Goal: Task Accomplishment & Management: Complete application form

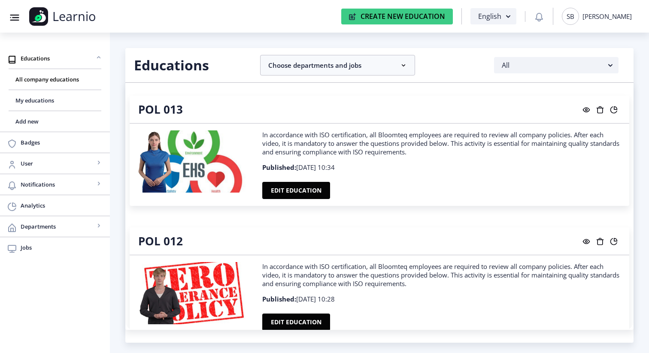
click at [589, 15] on div "SB Selman Becar" at bounding box center [597, 16] width 70 height 17
click at [592, 83] on span "Log out" at bounding box center [601, 84] width 55 height 10
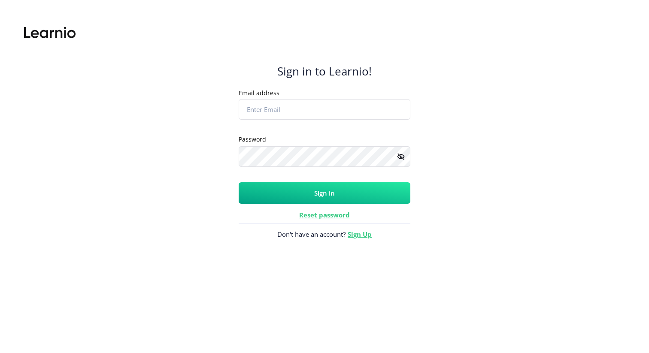
click at [327, 116] on input "Email address" at bounding box center [325, 109] width 172 height 21
click at [356, 236] on link "Sign Up" at bounding box center [360, 234] width 24 height 9
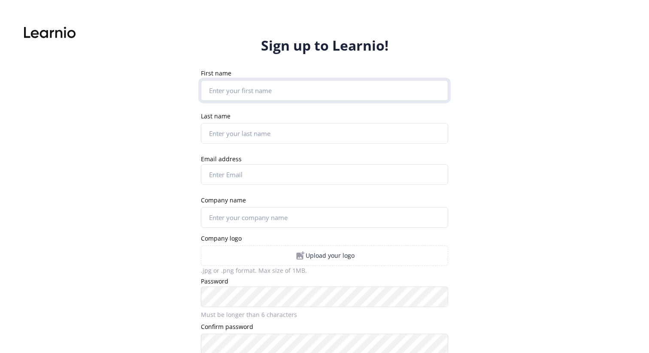
click at [274, 92] on input "First name" at bounding box center [324, 90] width 247 height 21
type input "[PERSON_NAME]"
click at [267, 125] on input "Last name" at bounding box center [324, 133] width 247 height 21
type input "Becar"
click at [262, 171] on input "Email address" at bounding box center [324, 174] width 247 height 21
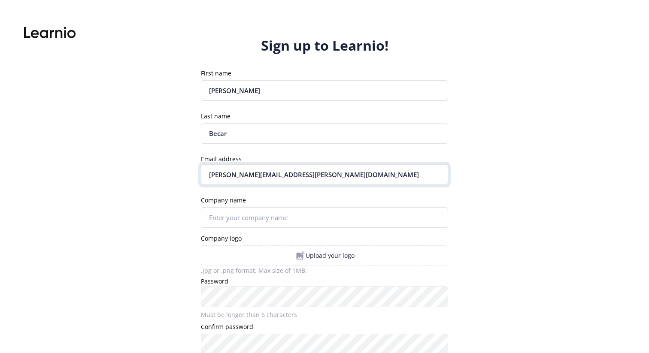
click at [250, 173] on input "[PERSON_NAME][EMAIL_ADDRESS][PERSON_NAME][DOMAIN_NAME]" at bounding box center [324, 174] width 247 height 21
type input "[PERSON_NAME][EMAIL_ADDRESS][PERSON_NAME][DOMAIN_NAME]"
click at [265, 213] on input "Company name" at bounding box center [324, 217] width 247 height 21
type input "[PERSON_NAME]"
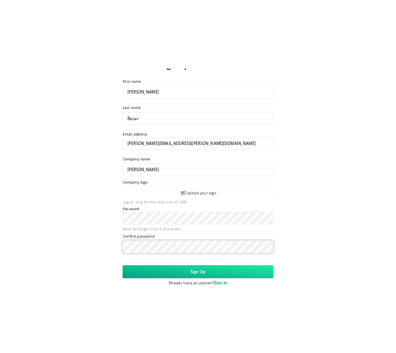
scroll to position [73, 0]
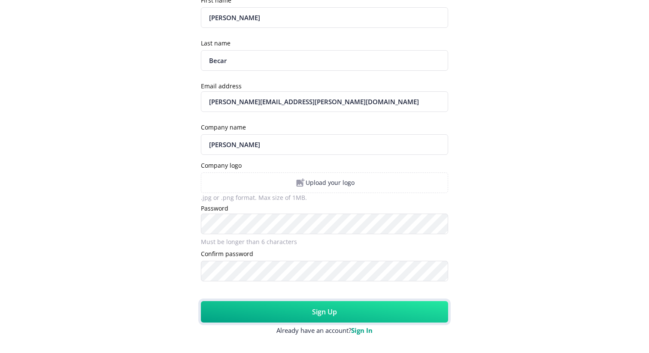
click at [320, 305] on button "Sign Up" at bounding box center [324, 311] width 247 height 21
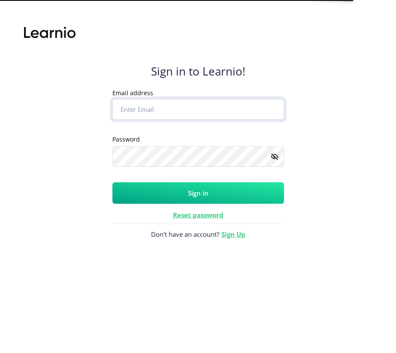
click at [173, 118] on input "Email address" at bounding box center [198, 109] width 172 height 21
type input "[PERSON_NAME][EMAIL_ADDRESS][PERSON_NAME][DOMAIN_NAME]"
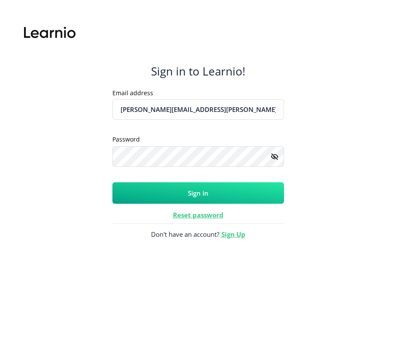
click at [203, 193] on button "Sign in" at bounding box center [198, 192] width 172 height 21
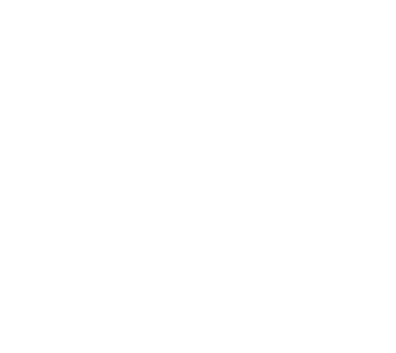
scroll to position [181, 0]
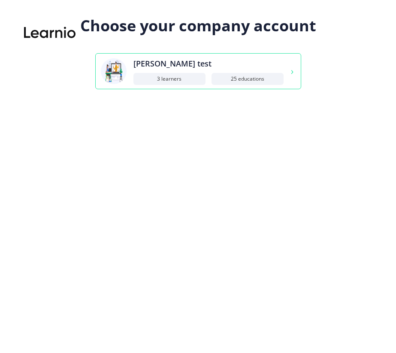
click at [216, 73] on div "25 Educations" at bounding box center [248, 79] width 72 height 12
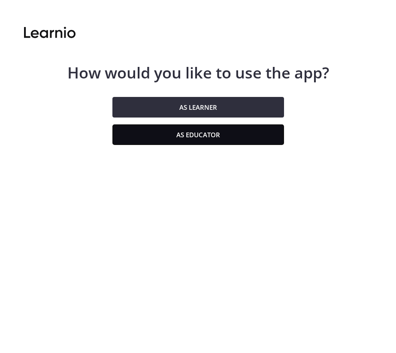
click at [233, 133] on button "As educator" at bounding box center [198, 134] width 172 height 21
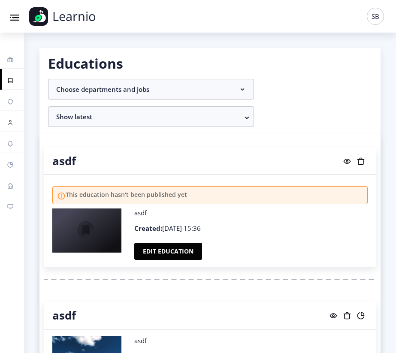
click at [9, 128] on link "User" at bounding box center [12, 121] width 24 height 21
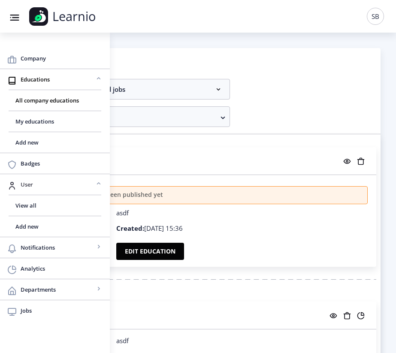
click at [43, 184] on span "User" at bounding box center [58, 184] width 74 height 10
click at [44, 190] on link "User" at bounding box center [55, 184] width 110 height 21
click at [33, 213] on link "View all" at bounding box center [55, 205] width 93 height 21
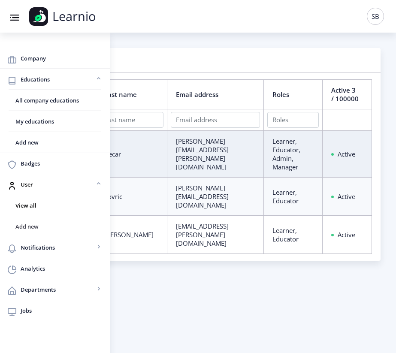
click at [50, 228] on span "Add new" at bounding box center [54, 227] width 79 height 10
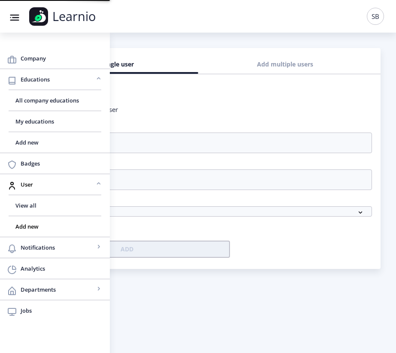
checkbox input "false"
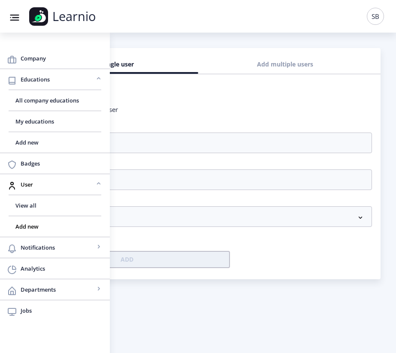
click at [15, 20] on rect at bounding box center [14, 20] width 9 height 1
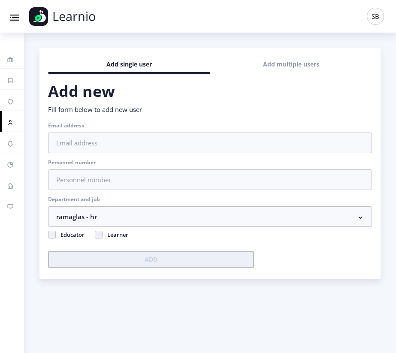
click at [105, 154] on div "Email address" at bounding box center [210, 139] width 324 height 37
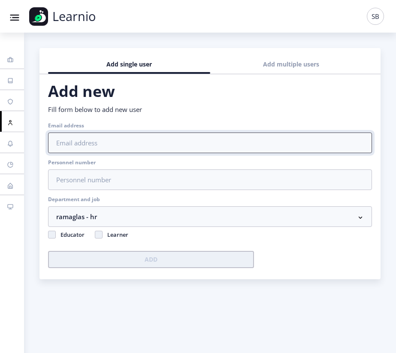
click at [105, 149] on input "Email address" at bounding box center [210, 143] width 324 height 21
click at [98, 142] on input "[PERSON_NAME][EMAIL_ADDRESS][PERSON_NAME][DOMAIN_NAME]" at bounding box center [210, 143] width 324 height 21
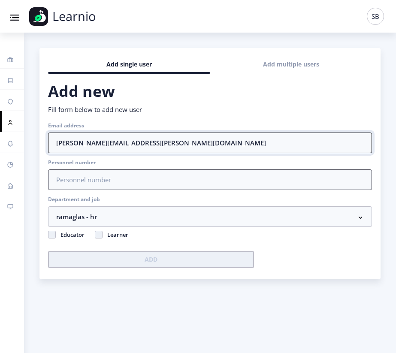
type input "[PERSON_NAME][EMAIL_ADDRESS][PERSON_NAME][DOMAIN_NAME]"
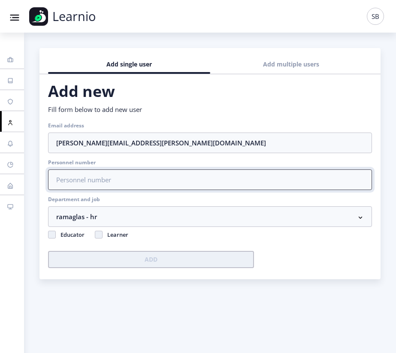
click at [109, 180] on input "Personnel number" at bounding box center [210, 180] width 324 height 21
type input "1234"
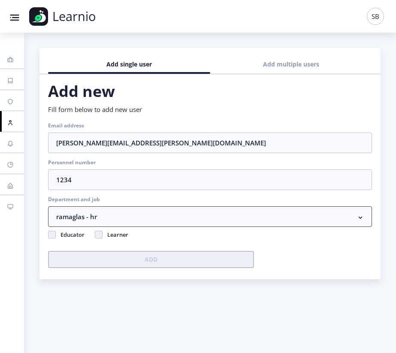
click at [101, 220] on nb-accordion-item-header "ramaglas - hr" at bounding box center [210, 216] width 324 height 21
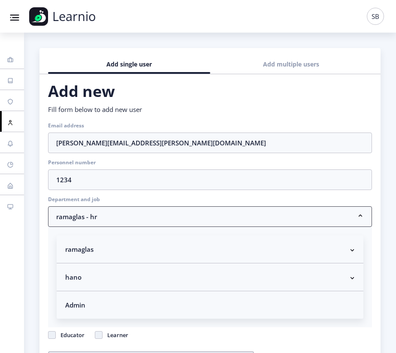
click at [114, 219] on nb-accordion-item-header "ramaglas - hr" at bounding box center [210, 216] width 324 height 21
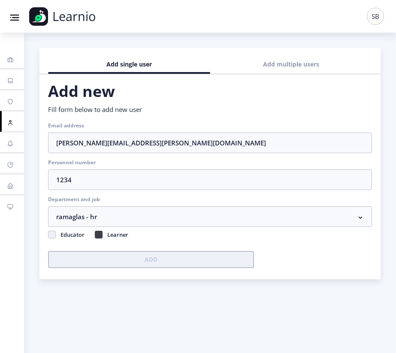
click at [100, 235] on span at bounding box center [99, 235] width 8 height 8
click at [95, 233] on input "Learner" at bounding box center [95, 233] width 0 height 0
checkbox input "true"
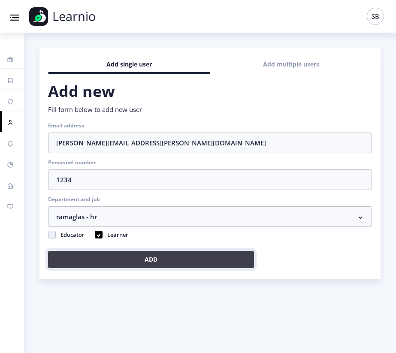
click at [145, 261] on button "Add" at bounding box center [151, 259] width 206 height 17
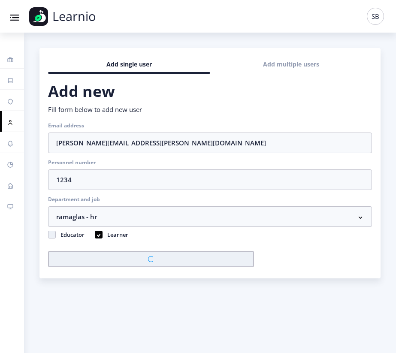
checkbox input "false"
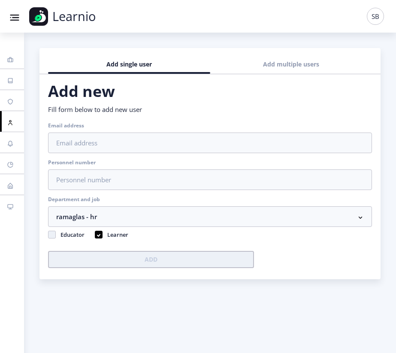
click at [382, 20] on div "SB" at bounding box center [375, 16] width 17 height 17
click at [364, 85] on span "Log out" at bounding box center [377, 84] width 55 height 10
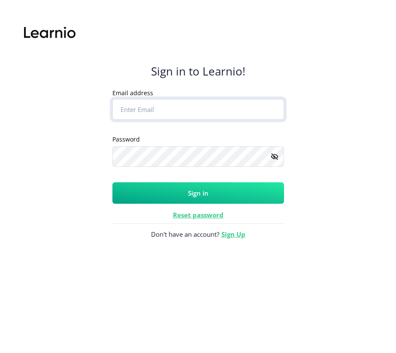
click at [231, 112] on input "Email address" at bounding box center [198, 109] width 172 height 21
paste input "[PERSON_NAME][EMAIL_ADDRESS][PERSON_NAME][DOMAIN_NAME]"
type input "[PERSON_NAME][EMAIL_ADDRESS][PERSON_NAME][DOMAIN_NAME]"
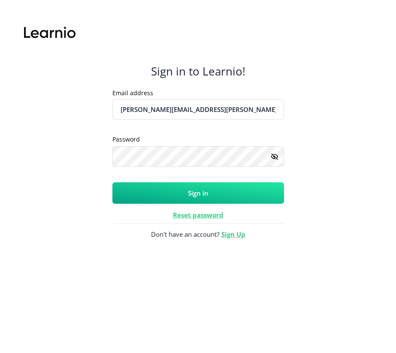
click at [197, 192] on button "Sign in" at bounding box center [198, 192] width 172 height 21
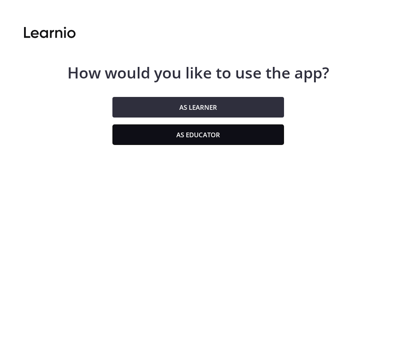
click at [221, 135] on button "As educator" at bounding box center [198, 134] width 172 height 21
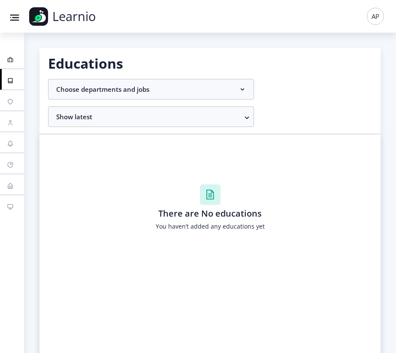
click at [12, 64] on icon at bounding box center [10, 60] width 7 height 10
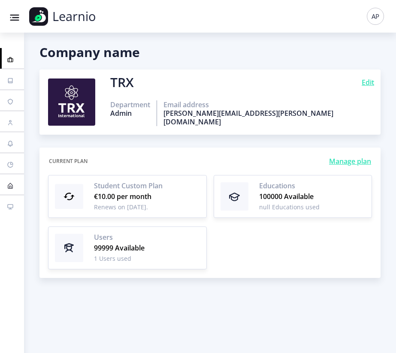
click at [13, 179] on link "Departments" at bounding box center [12, 184] width 24 height 21
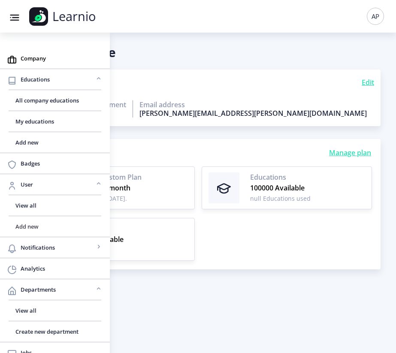
scroll to position [10, 0]
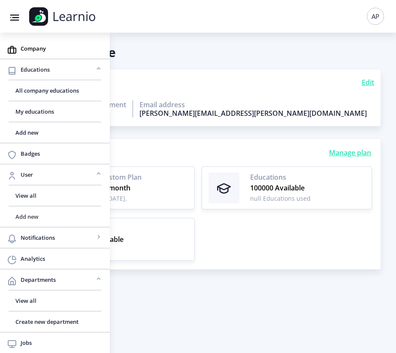
click at [32, 213] on span "Add new" at bounding box center [54, 217] width 79 height 10
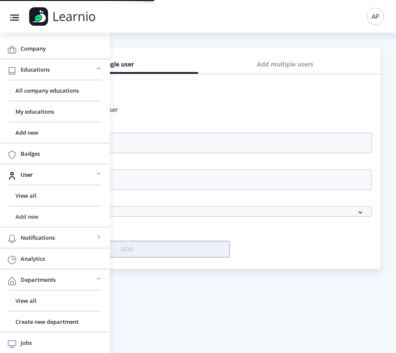
checkbox input "false"
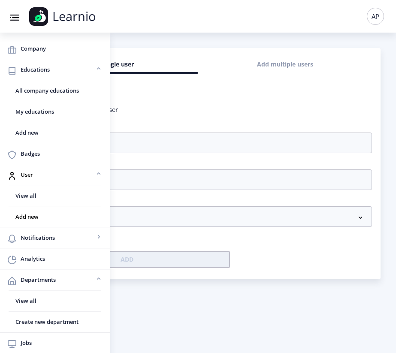
click at [256, 310] on nb-layout-column "Add single user Add multiple users Add new Fill form below to add new user Emai…" at bounding box center [198, 193] width 396 height 321
click at [15, 18] on rect at bounding box center [15, 18] width 12 height 12
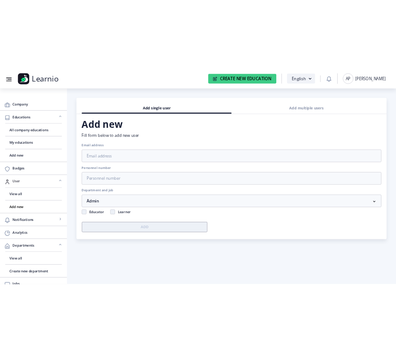
scroll to position [10, 0]
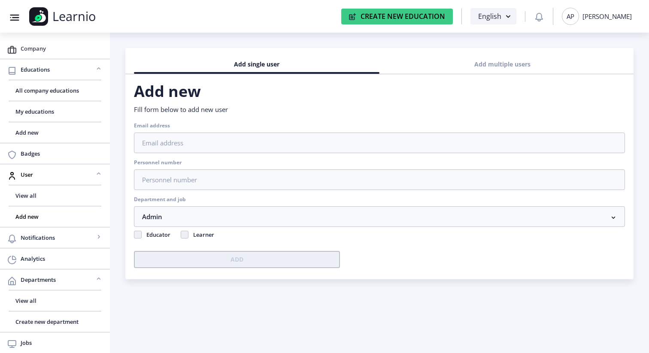
click at [44, 45] on span "Company" at bounding box center [62, 48] width 82 height 10
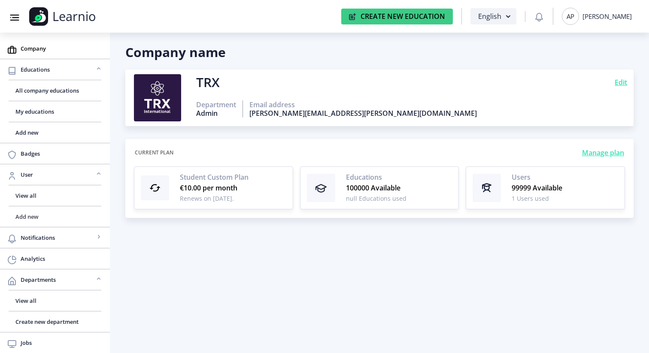
click at [32, 216] on span "Add new" at bounding box center [54, 217] width 79 height 10
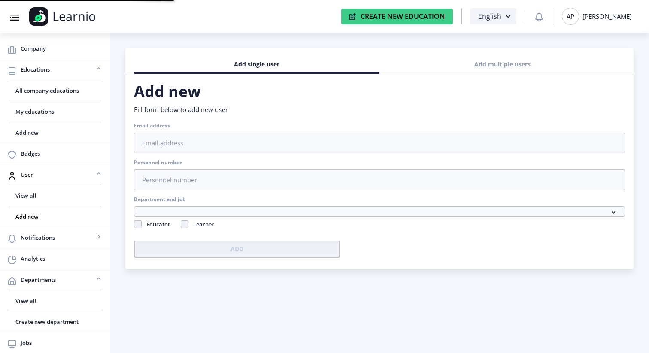
checkbox input "false"
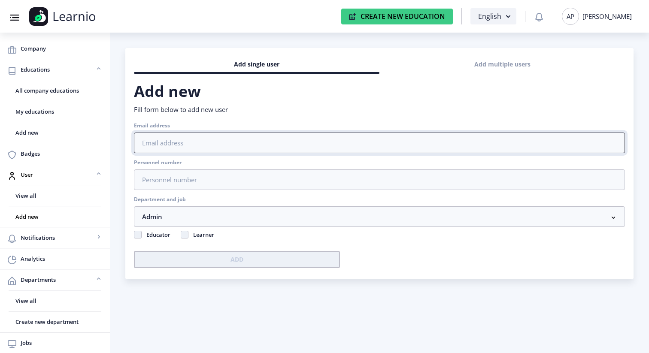
click at [186, 145] on input "Email address" at bounding box center [379, 143] width 491 height 21
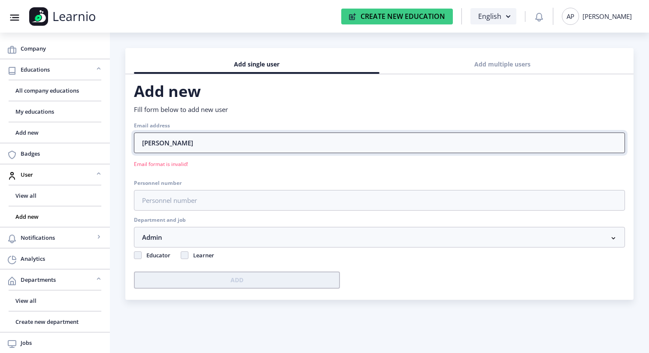
click at [175, 143] on input "[PERSON_NAME]" at bounding box center [379, 143] width 491 height 21
click at [175, 143] on input "[PERSON_NAME].arm" at bounding box center [379, 143] width 491 height 21
click at [201, 141] on input "[PERSON_NAME].[PERSON_NAME]" at bounding box center [379, 143] width 491 height 21
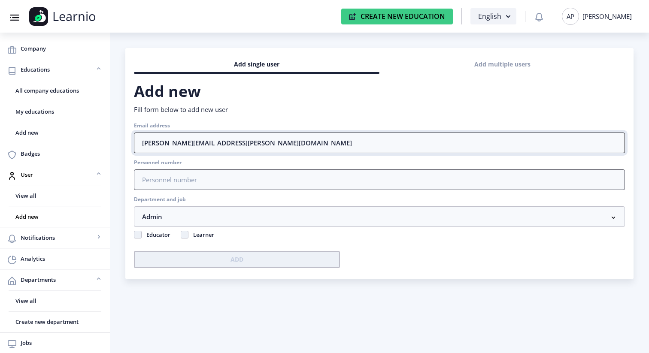
type input "[PERSON_NAME][EMAIL_ADDRESS][PERSON_NAME][DOMAIN_NAME]"
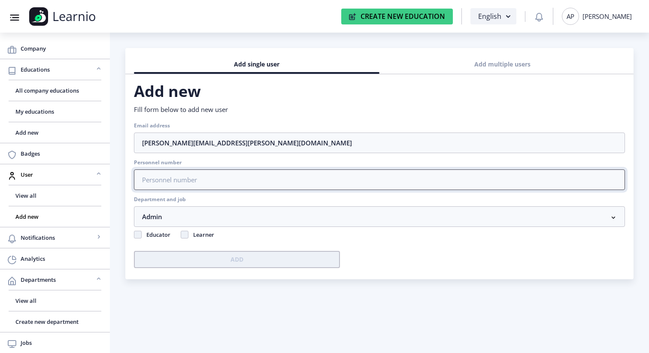
click at [192, 176] on input "Personnel number" at bounding box center [379, 180] width 491 height 21
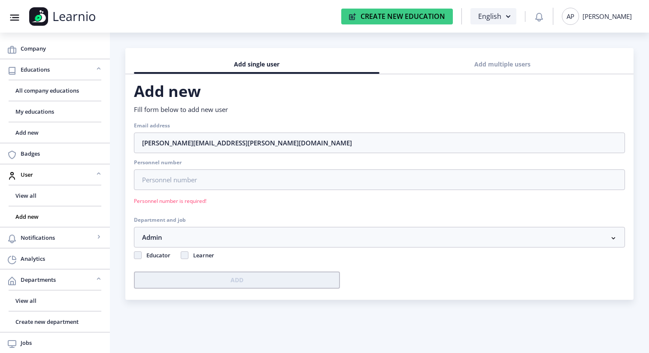
click at [146, 197] on form "Email address [PERSON_NAME][EMAIL_ADDRESS][PERSON_NAME][DOMAIN_NAME] Personnel …" at bounding box center [379, 207] width 491 height 173
click at [244, 229] on nb-accordion-item-header "Admin" at bounding box center [379, 237] width 491 height 21
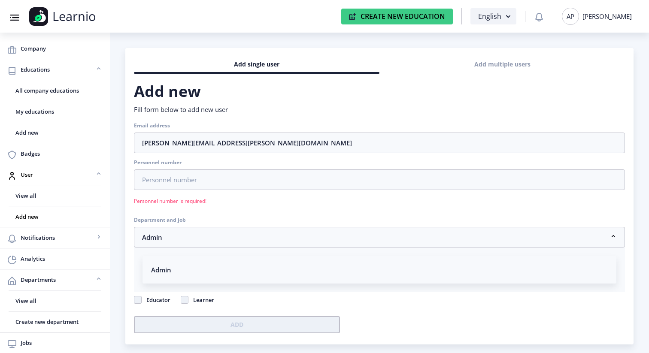
click at [219, 266] on nb-accordion-item-header "Admin" at bounding box center [380, 269] width 474 height 27
click at [217, 214] on form "Email address [PERSON_NAME][EMAIL_ADDRESS][PERSON_NAME][DOMAIN_NAME] Personnel …" at bounding box center [379, 229] width 491 height 217
click at [182, 296] on span at bounding box center [185, 300] width 8 height 8
click at [181, 298] on input "Learner" at bounding box center [181, 298] width 0 height 0
checkbox input "true"
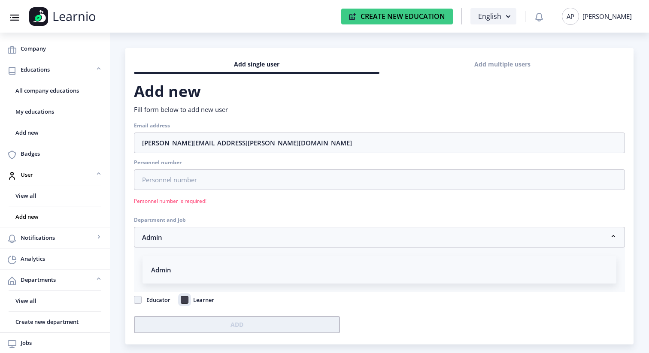
checkbox input "true"
click at [137, 298] on span at bounding box center [138, 300] width 8 height 8
click at [134, 298] on input "Educator" at bounding box center [134, 298] width 0 height 0
checkbox input "true"
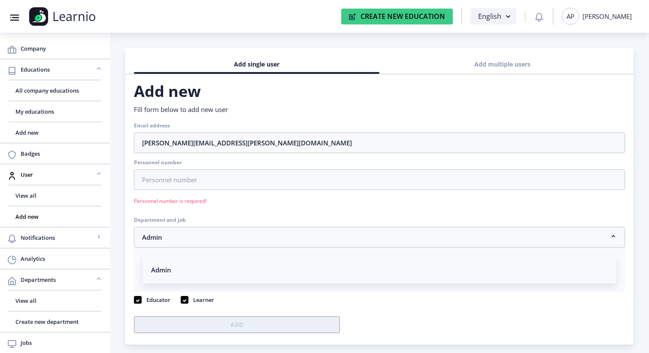
click at [186, 276] on nb-accordion-item-header "Admin" at bounding box center [380, 269] width 474 height 27
click at [188, 234] on nb-accordion-item-header "Admin" at bounding box center [379, 237] width 491 height 21
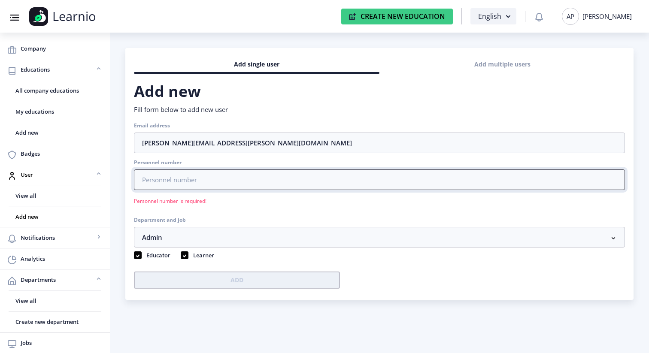
click at [191, 179] on input "Personnel number" at bounding box center [379, 180] width 491 height 21
type input "000 000 000"
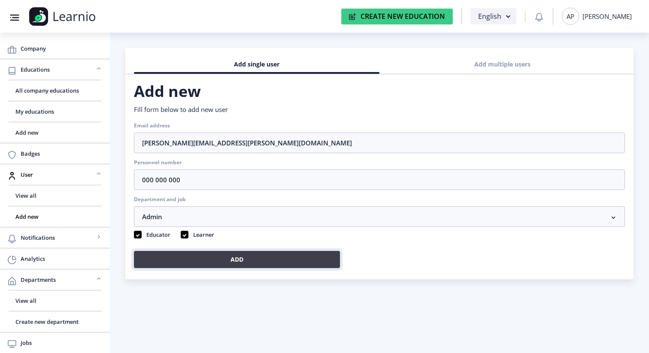
click at [232, 258] on button "Add" at bounding box center [237, 259] width 206 height 17
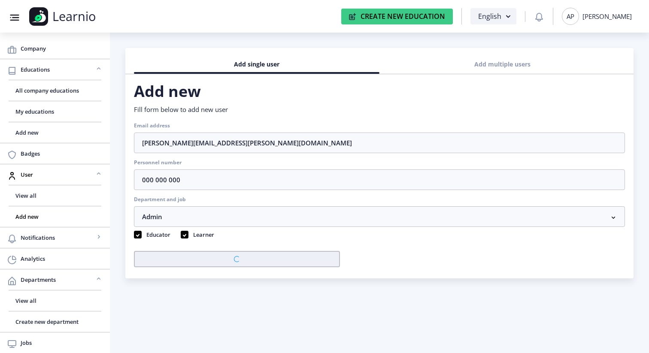
checkbox input "false"
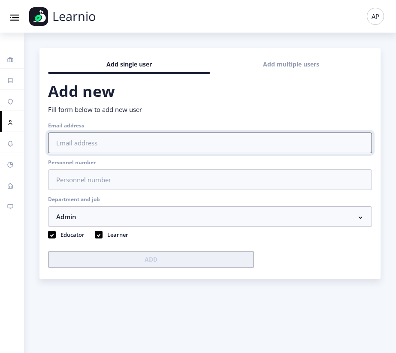
click at [143, 134] on input "Email address" at bounding box center [210, 143] width 324 height 21
click at [98, 144] on input "[PERSON_NAME][EMAIL_ADDRESS][PERSON_NAME][DOMAIN_NAME]" at bounding box center [210, 143] width 324 height 21
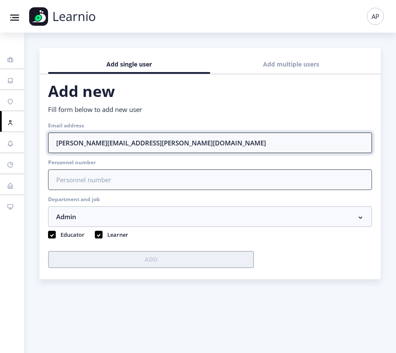
type input "[PERSON_NAME][EMAIL_ADDRESS][PERSON_NAME][DOMAIN_NAME]"
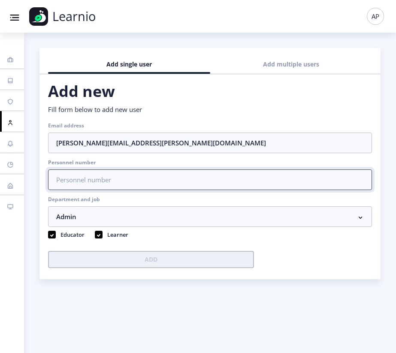
click at [98, 187] on input "Personnel number" at bounding box center [210, 180] width 324 height 21
type input "000 000 000"
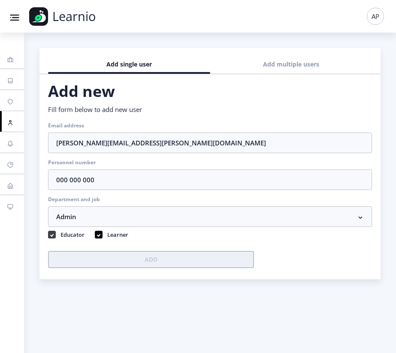
click at [50, 232] on icon at bounding box center [51, 235] width 3 height 9
click at [49, 233] on input "Educator" at bounding box center [48, 233] width 0 height 0
click at [50, 232] on span at bounding box center [52, 235] width 8 height 8
click at [49, 233] on input "Educator" at bounding box center [48, 233] width 0 height 0
checkbox input "true"
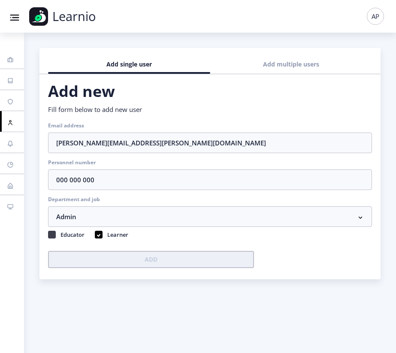
checkbox input "true"
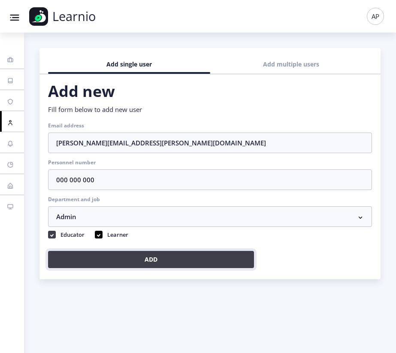
click at [94, 262] on button "Add" at bounding box center [151, 259] width 206 height 17
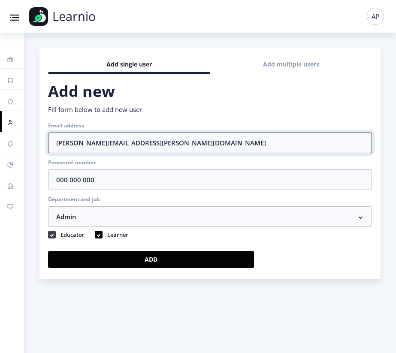
click at [153, 142] on input "[PERSON_NAME][EMAIL_ADDRESS][PERSON_NAME][DOMAIN_NAME]" at bounding box center [210, 143] width 324 height 21
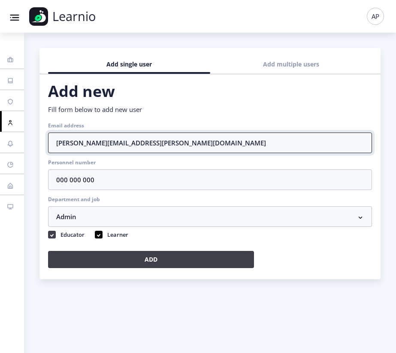
type input "[PERSON_NAME][EMAIL_ADDRESS][PERSON_NAME][DOMAIN_NAME]"
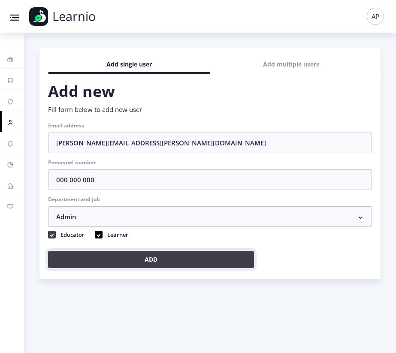
click at [180, 256] on button "Add" at bounding box center [151, 259] width 206 height 17
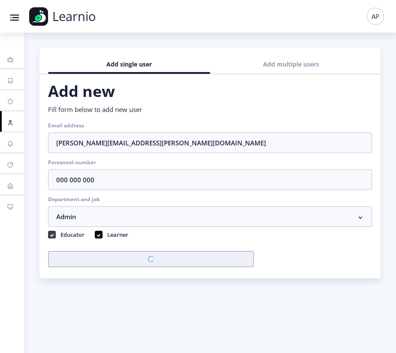
checkbox input "false"
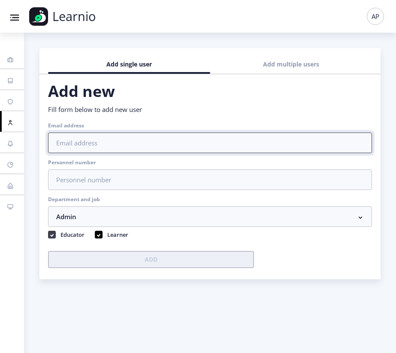
click at [104, 147] on input "Email address" at bounding box center [210, 143] width 324 height 21
paste input "[PERSON_NAME][EMAIL_ADDRESS][PERSON_NAME][DOMAIN_NAME]"
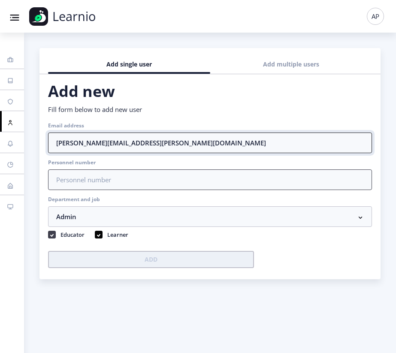
type input "[PERSON_NAME][EMAIL_ADDRESS][PERSON_NAME][DOMAIN_NAME]"
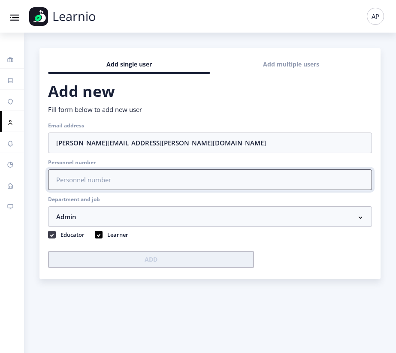
click at [122, 183] on input "Personnel number" at bounding box center [210, 180] width 324 height 21
type input "000 000 000"
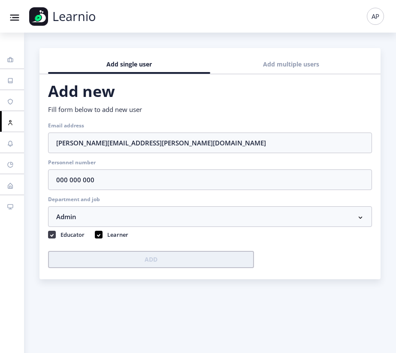
click at [52, 232] on icon at bounding box center [51, 235] width 3 height 9
click at [49, 233] on input "Educator" at bounding box center [48, 233] width 0 height 0
click at [52, 232] on span at bounding box center [52, 235] width 8 height 8
click at [49, 233] on input "Educator" at bounding box center [48, 233] width 0 height 0
checkbox input "true"
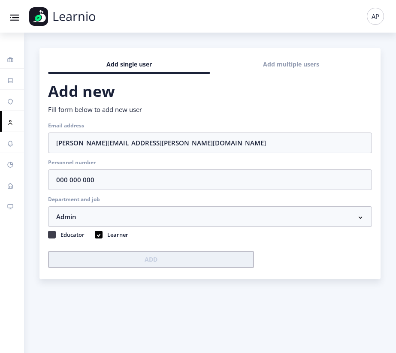
checkbox input "true"
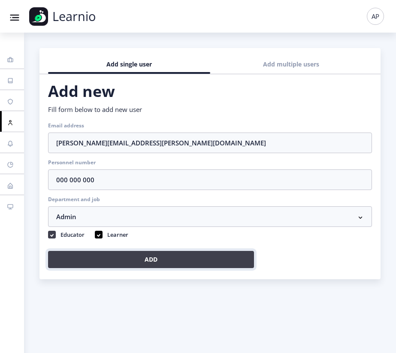
click at [112, 262] on button "Add" at bounding box center [151, 259] width 206 height 17
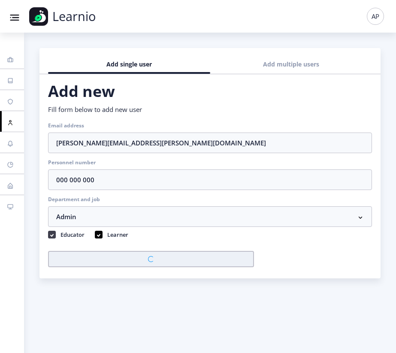
checkbox input "false"
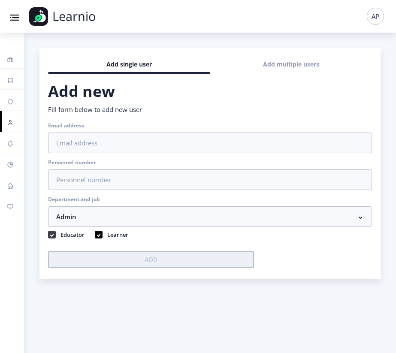
click at [13, 122] on rect at bounding box center [10, 122] width 7 height 7
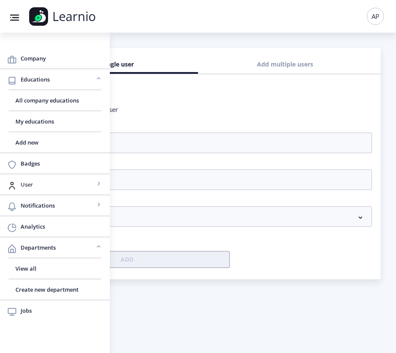
click at [49, 188] on span "User" at bounding box center [58, 184] width 74 height 10
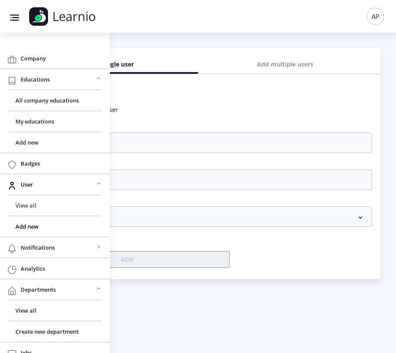
click at [34, 210] on span "View all" at bounding box center [54, 205] width 79 height 10
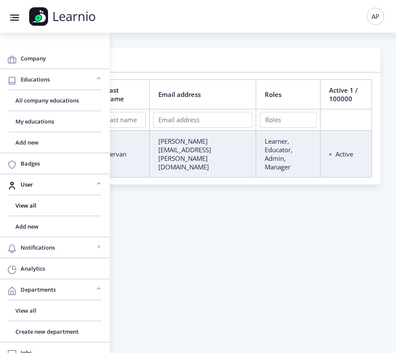
click at [199, 264] on nb-layout-column "View all First name Last name Email address Roles Active 1 / 100000 [PERSON_NAM…" at bounding box center [198, 193] width 396 height 321
click at [13, 11] on nb-icon at bounding box center [15, 16] width 12 height 12
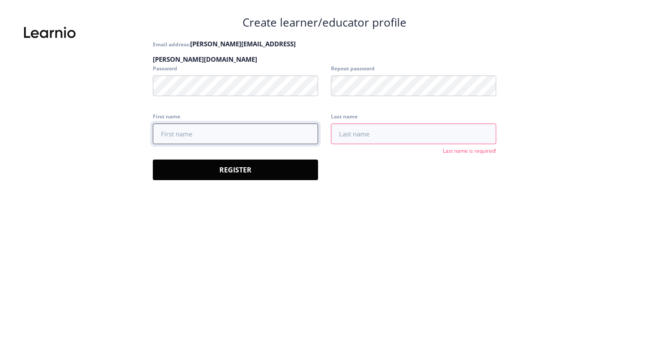
click at [233, 132] on input "First name" at bounding box center [235, 134] width 165 height 21
type input "Rachel"
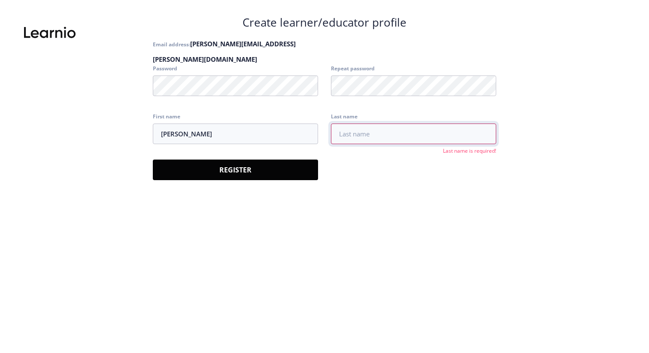
click at [399, 134] on input "Last name" at bounding box center [413, 134] width 165 height 21
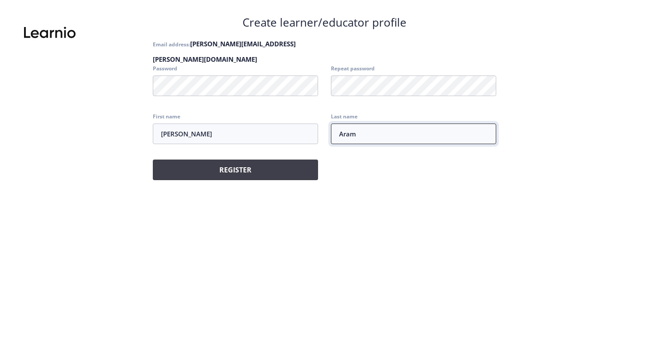
type input "Aram"
click at [249, 161] on button "Register" at bounding box center [235, 170] width 165 height 21
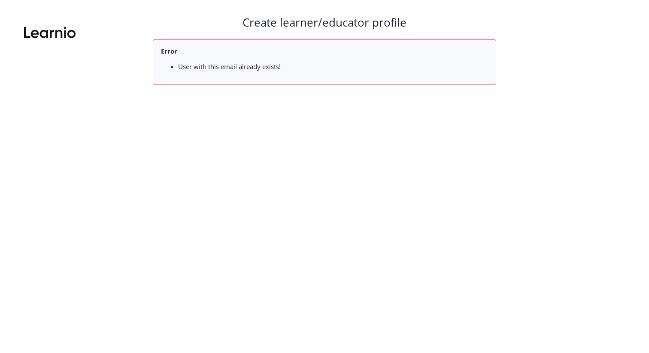
click at [284, 65] on li "User with this email already exists!" at bounding box center [333, 66] width 310 height 9
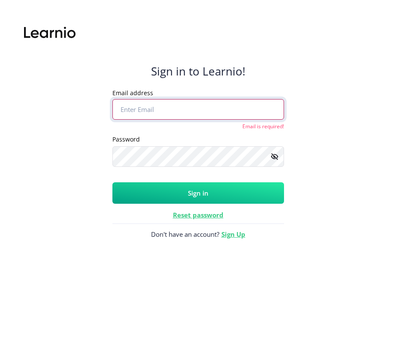
paste input "adela.pervan+trx@antcolony.io"
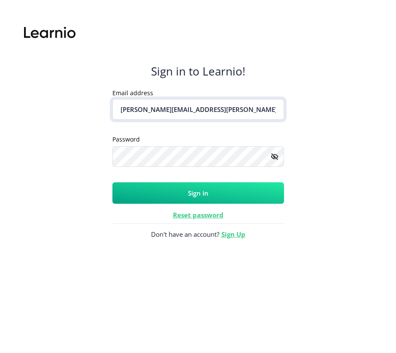
type input "adela.pervan+trx@antcolony.io"
click at [192, 189] on button "Sign in" at bounding box center [198, 192] width 172 height 21
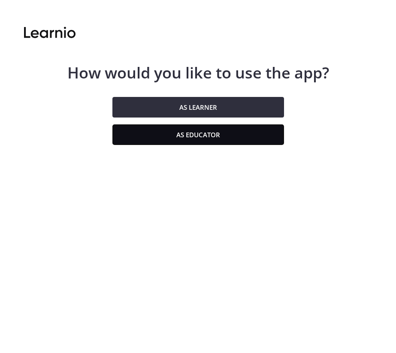
click at [217, 141] on button "As educator" at bounding box center [198, 134] width 172 height 21
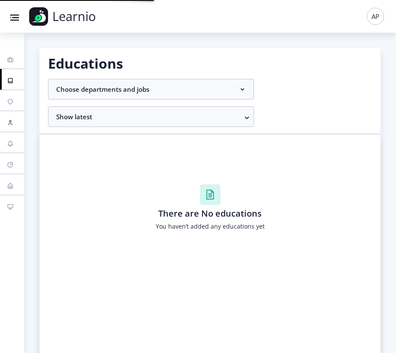
click at [8, 122] on rect at bounding box center [10, 122] width 7 height 7
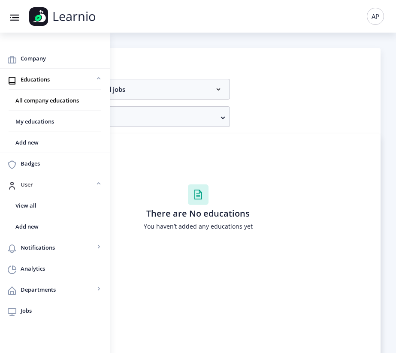
click at [35, 188] on span "User" at bounding box center [58, 184] width 74 height 10
click at [32, 189] on span "User" at bounding box center [58, 184] width 74 height 10
click at [29, 206] on span "View all" at bounding box center [54, 205] width 79 height 10
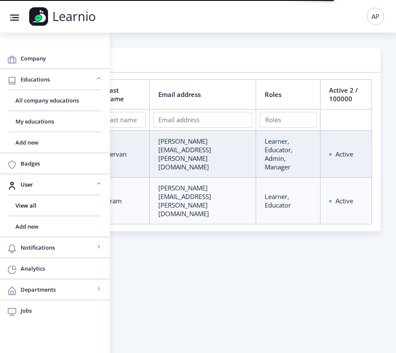
click at [231, 228] on nb-layout-column "View all First name Last name Email address Roles Active 2 / 100000 Adela Perva…" at bounding box center [198, 193] width 396 height 321
click at [17, 18] on rect at bounding box center [15, 17] width 7 height 1
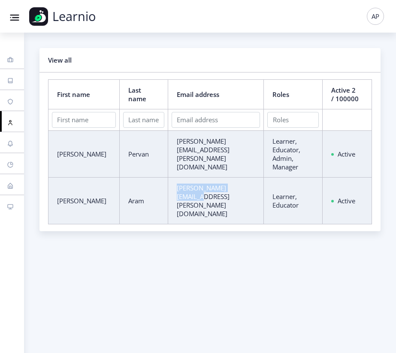
copy p "[PERSON_NAME][EMAIL_ADDRESS][PERSON_NAME][DOMAIN_NAME]"
drag, startPoint x: 238, startPoint y: 194, endPoint x: 158, endPoint y: 194, distance: 80.3
click at [177, 194] on p "[PERSON_NAME][EMAIL_ADDRESS][PERSON_NAME][DOMAIN_NAME]" at bounding box center [216, 201] width 79 height 34
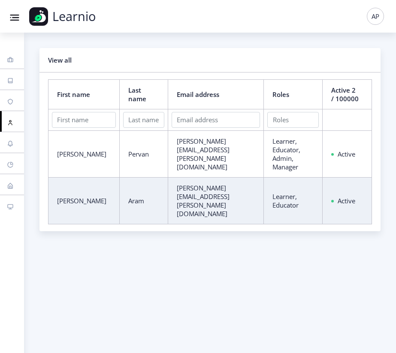
click at [375, 16] on div "AP" at bounding box center [375, 16] width 17 height 17
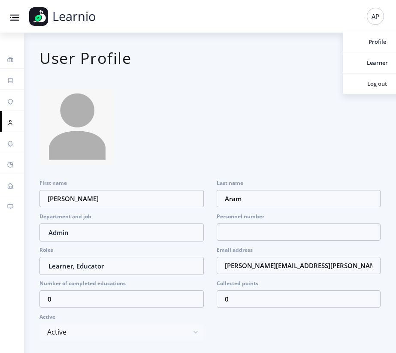
click at [373, 81] on span "Log out" at bounding box center [377, 84] width 55 height 10
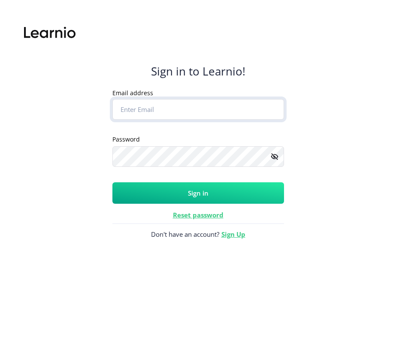
click at [161, 115] on input "Email address" at bounding box center [198, 109] width 172 height 21
paste input "[PERSON_NAME][EMAIL_ADDRESS][PERSON_NAME][DOMAIN_NAME]"
type input "[PERSON_NAME][EMAIL_ADDRESS][PERSON_NAME][DOMAIN_NAME]"
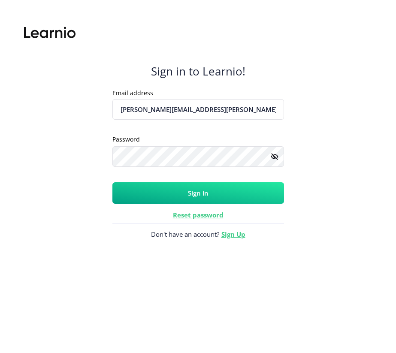
click at [173, 193] on button "Sign in" at bounding box center [198, 192] width 172 height 21
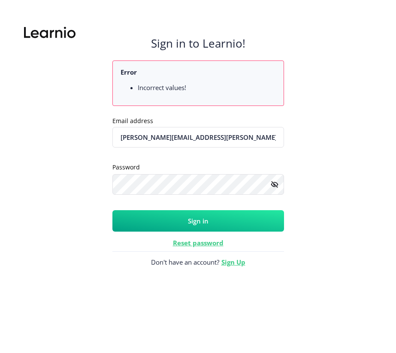
click at [273, 185] on icon at bounding box center [274, 184] width 6 height 6
click at [175, 219] on button "Sign in" at bounding box center [198, 220] width 172 height 21
click at [82, 185] on div "Sign in to Learnio! Error Incorrect values! Email address rachel.aram@gmail.com…" at bounding box center [197, 184] width 365 height 338
click at [131, 227] on button "Sign in" at bounding box center [198, 220] width 172 height 21
click at [170, 216] on button "Sign in" at bounding box center [198, 220] width 172 height 21
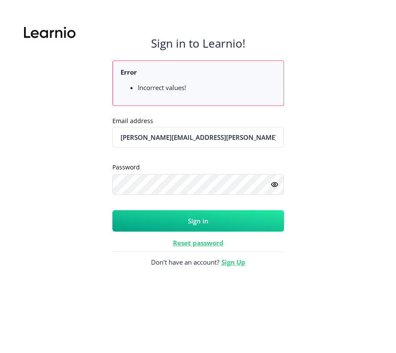
click at [164, 215] on button "Sign in" at bounding box center [198, 220] width 172 height 21
click at [210, 137] on input "[PERSON_NAME][EMAIL_ADDRESS][PERSON_NAME][DOMAIN_NAME]" at bounding box center [198, 137] width 172 height 21
click at [121, 139] on input "[PERSON_NAME][EMAIL_ADDRESS][PERSON_NAME][DOMAIN_NAME]" at bounding box center [198, 137] width 172 height 21
click at [109, 184] on div "Sign in to Learnio! Error Incorrect values! Email address rachel.aram@gmail.com…" at bounding box center [197, 184] width 365 height 338
